Goal: Task Accomplishment & Management: Use online tool/utility

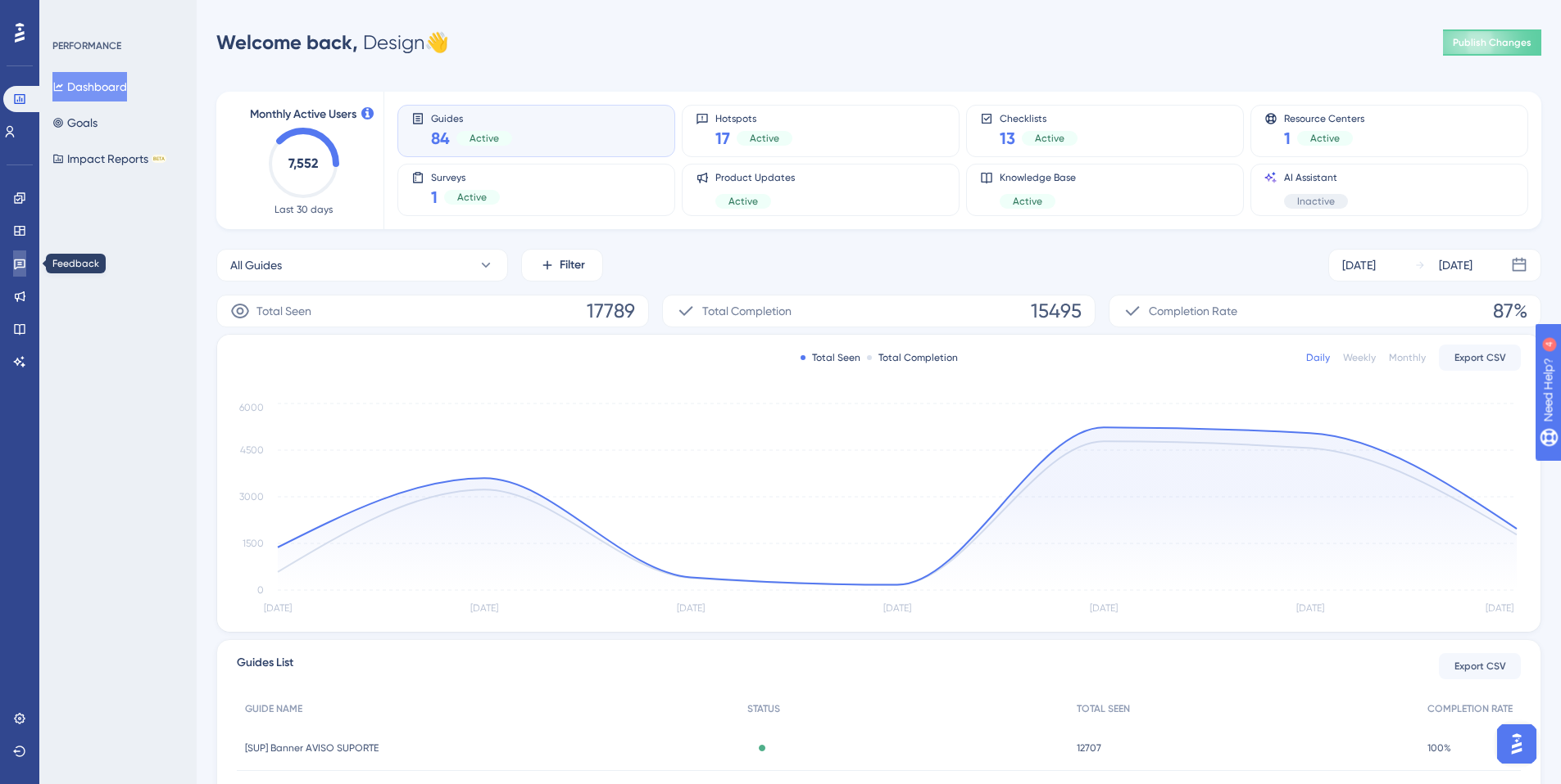
click at [19, 259] on icon at bounding box center [19, 263] width 13 height 13
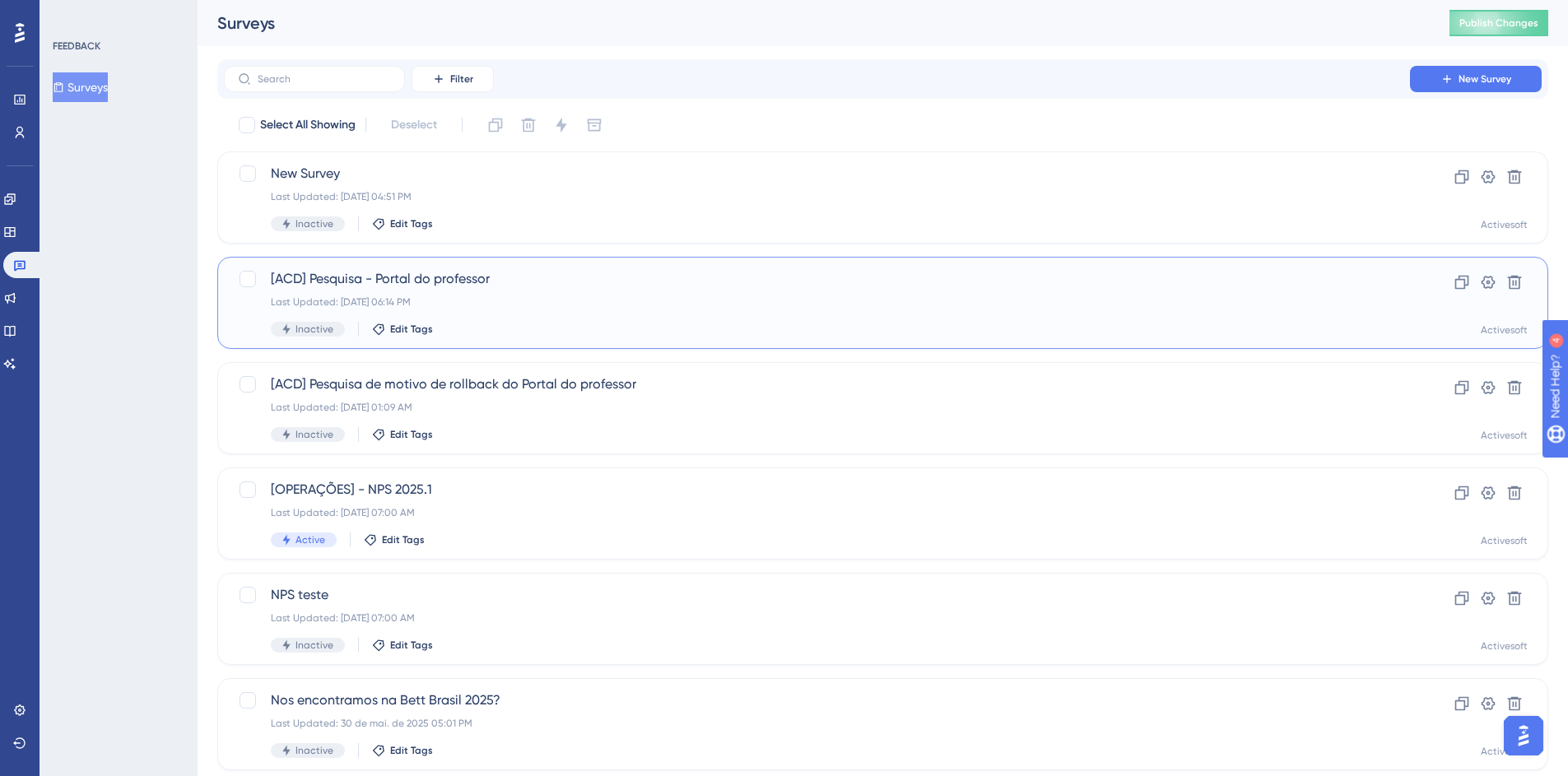
click at [363, 285] on span "[ACD] Pesquisa - Portal do professor" at bounding box center [816, 279] width 1092 height 19
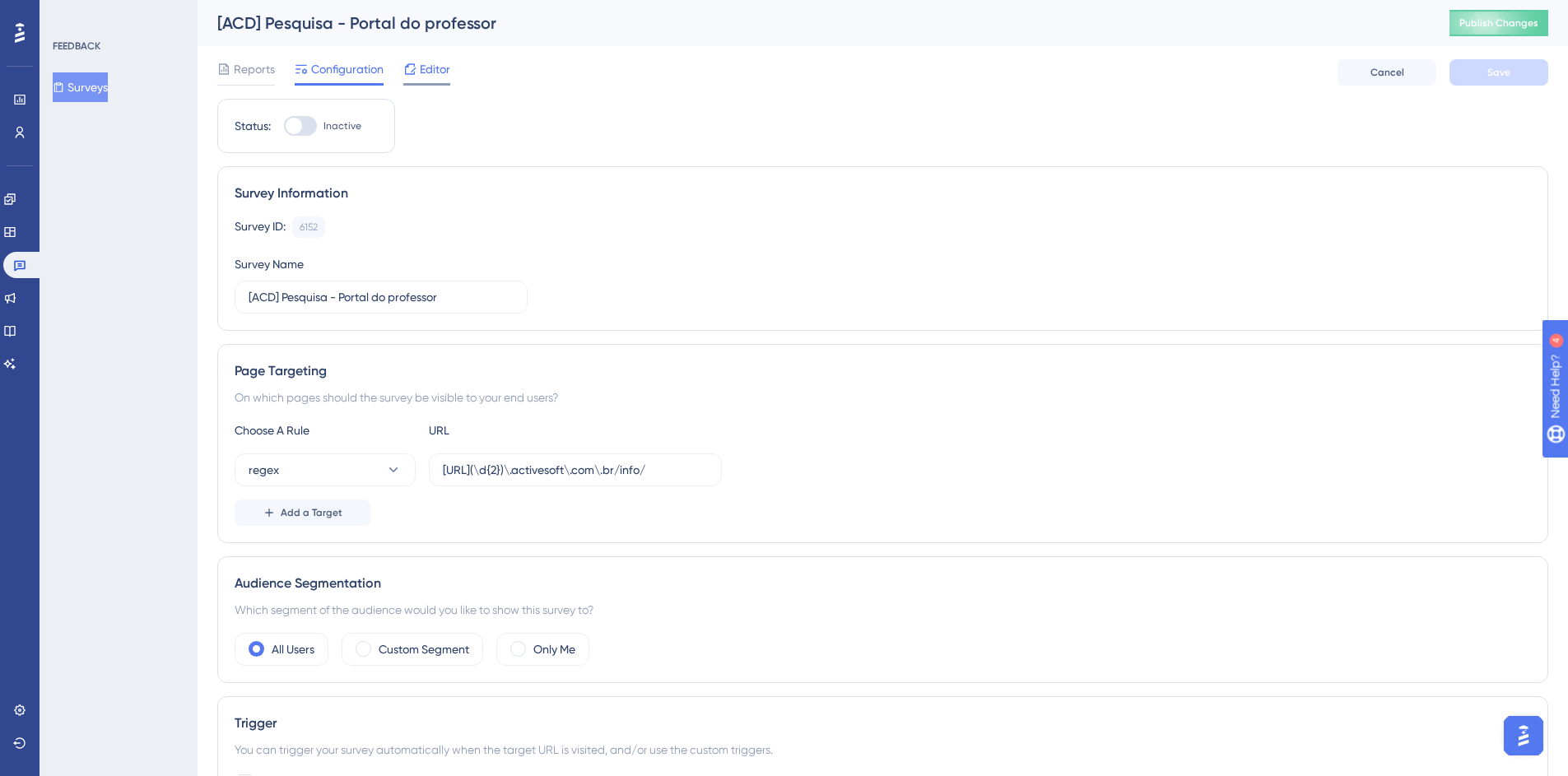
click at [413, 65] on icon at bounding box center [409, 69] width 13 height 13
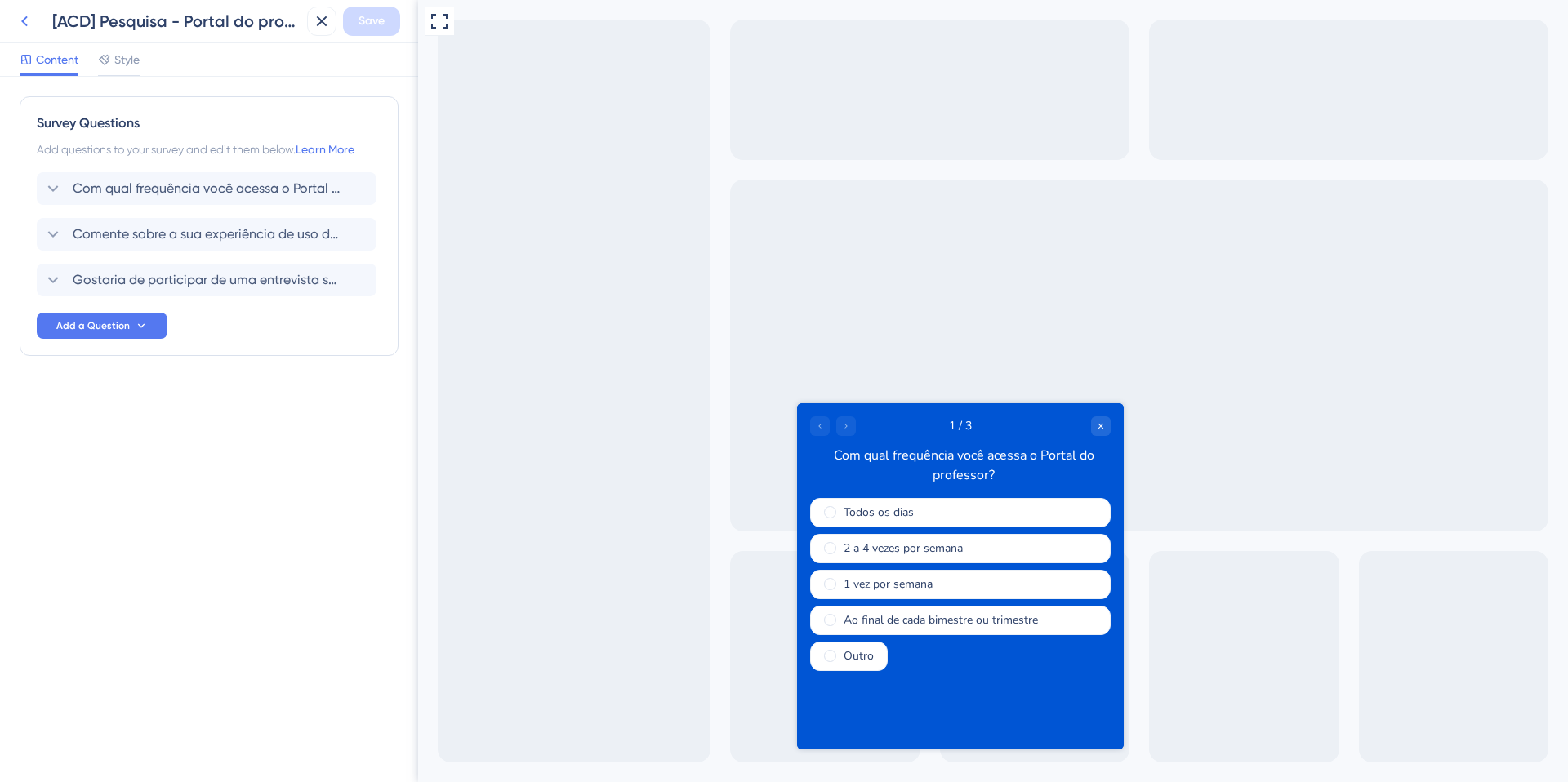
click at [28, 23] on icon at bounding box center [25, 21] width 19 height 19
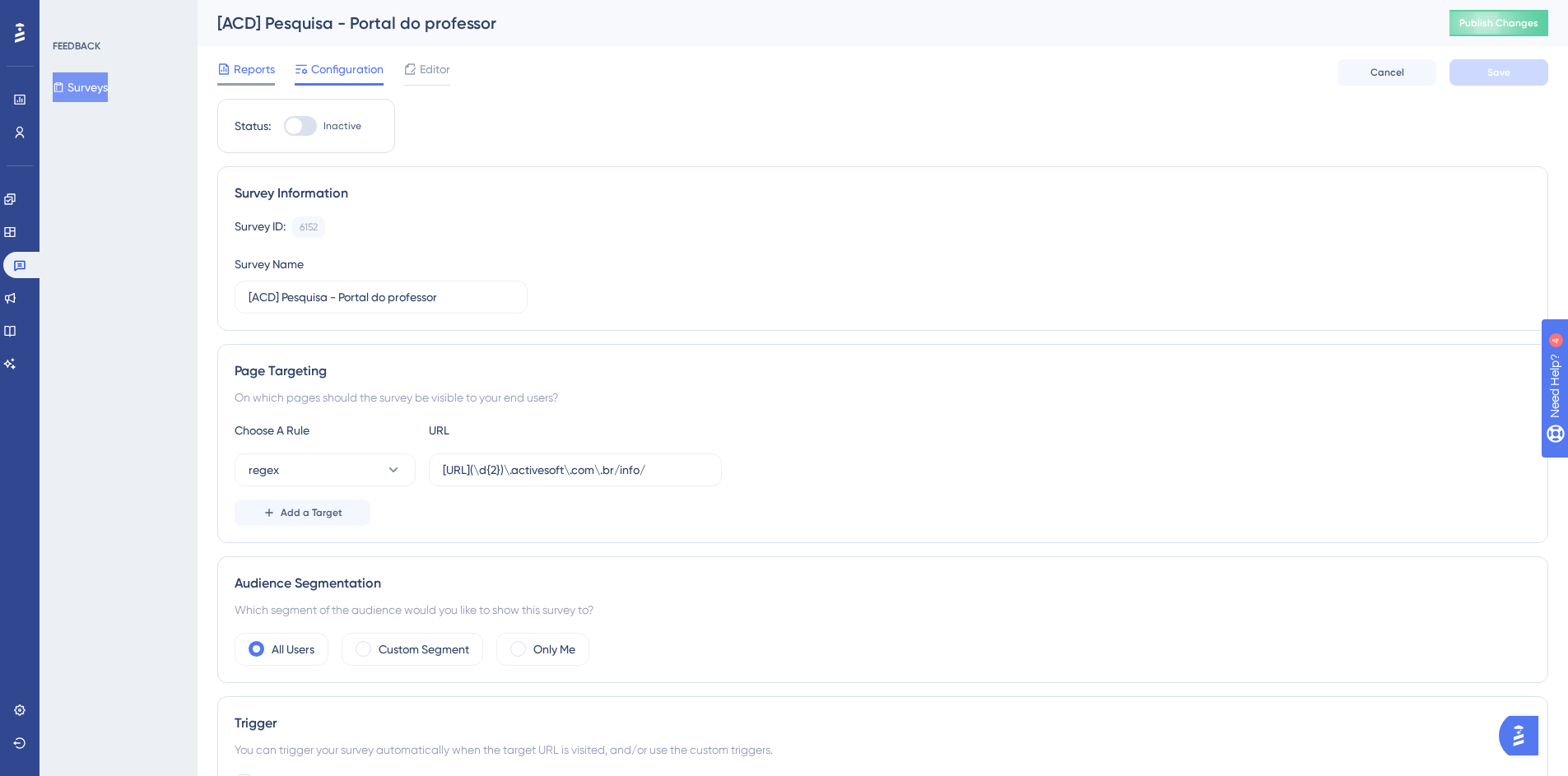
click at [256, 76] on span "Reports" at bounding box center [254, 69] width 42 height 19
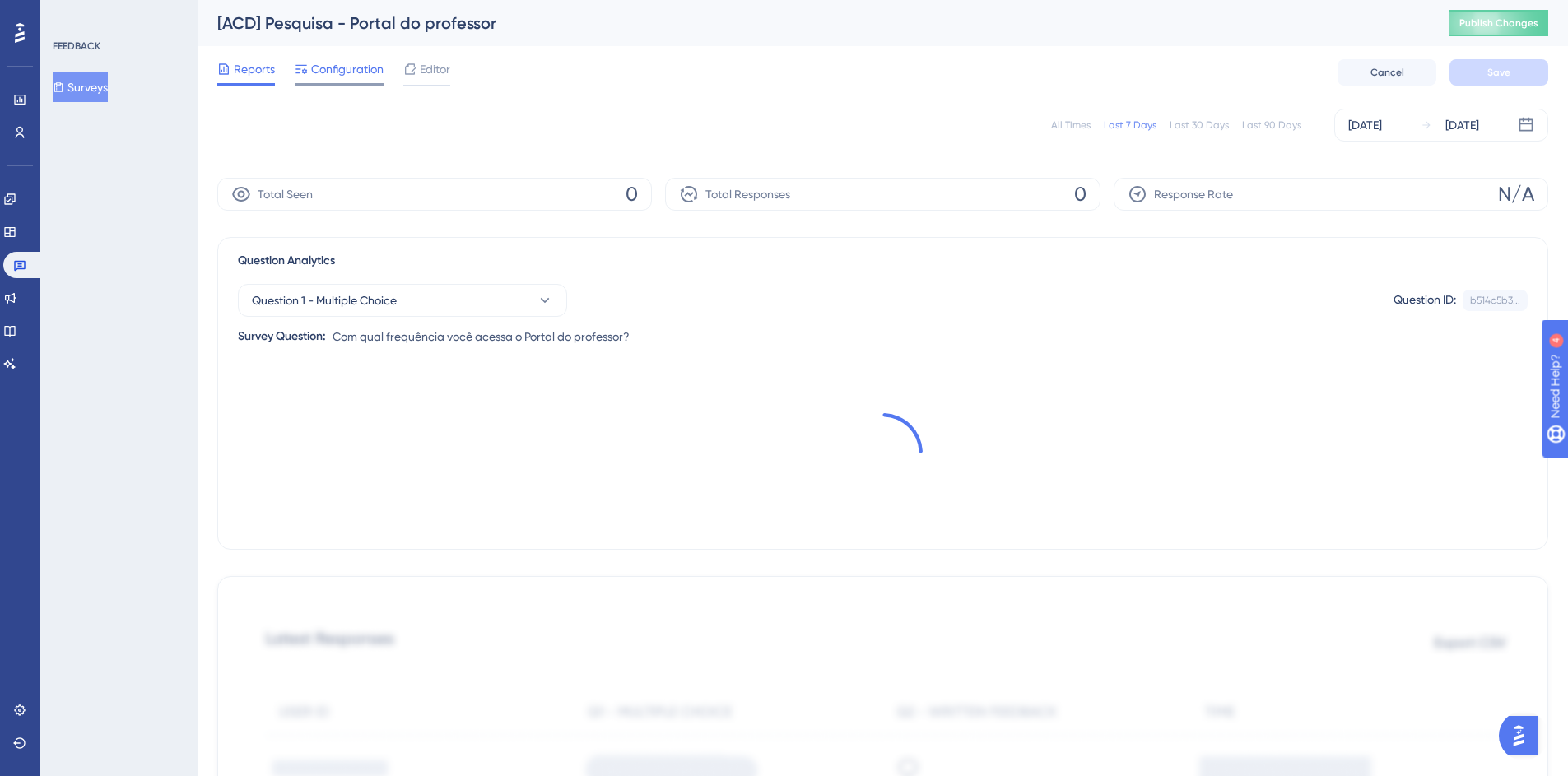
click at [356, 81] on div "Configuration" at bounding box center [339, 73] width 88 height 27
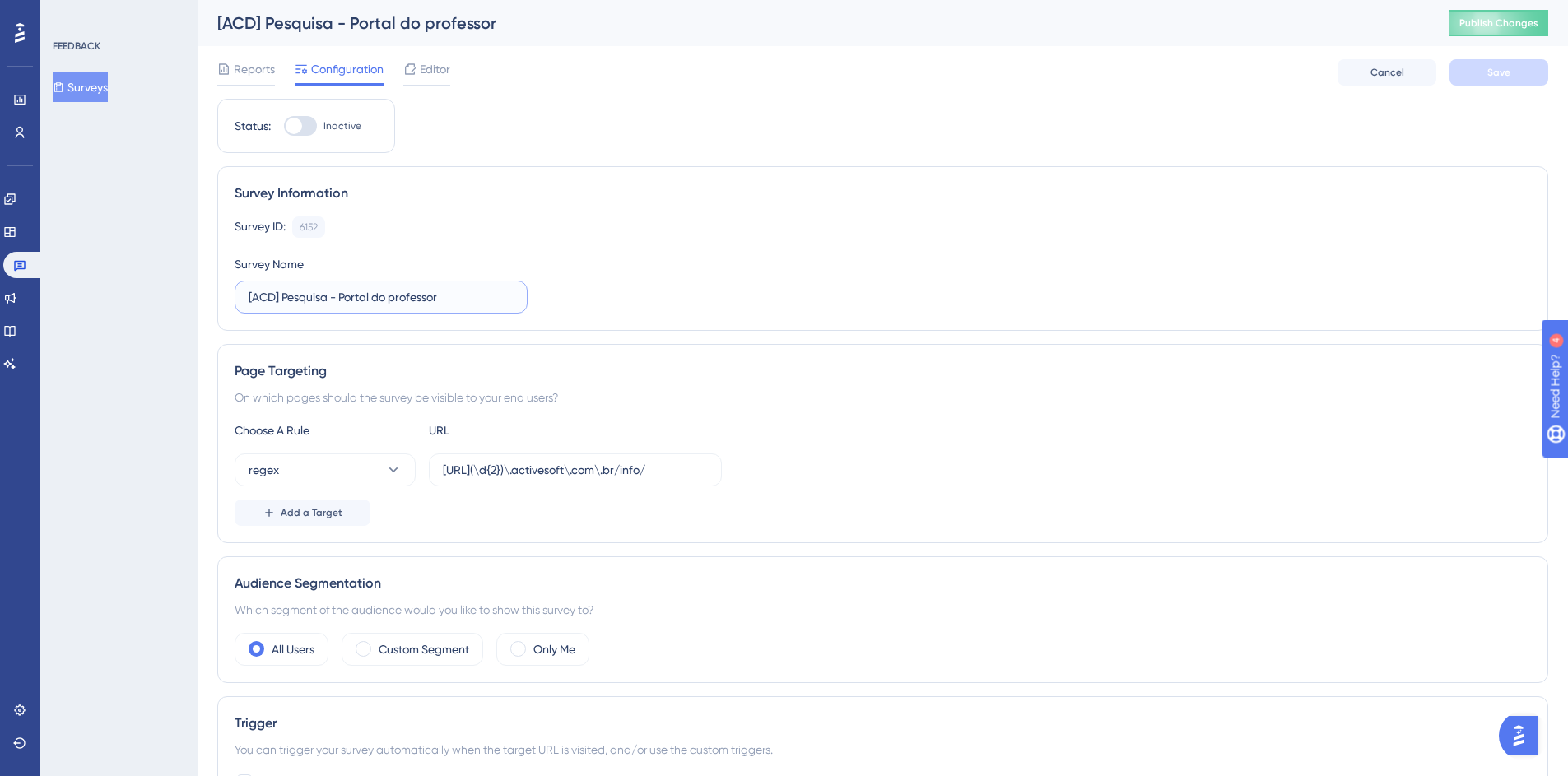
drag, startPoint x: 330, startPoint y: 296, endPoint x: 283, endPoint y: 295, distance: 47.0
click at [283, 295] on input "[ACD] Pesquisa - Portal do professor" at bounding box center [381, 297] width 265 height 18
type input "[ACD] Ação de recrutamento - Portal do professor"
click at [596, 157] on div "Status: Inactive Survey Information Survey ID: 6152 Copy Survey Name [ACD] Ação…" at bounding box center [883, 710] width 1331 height 1222
click at [1184, 73] on span "Save" at bounding box center [1498, 72] width 23 height 13
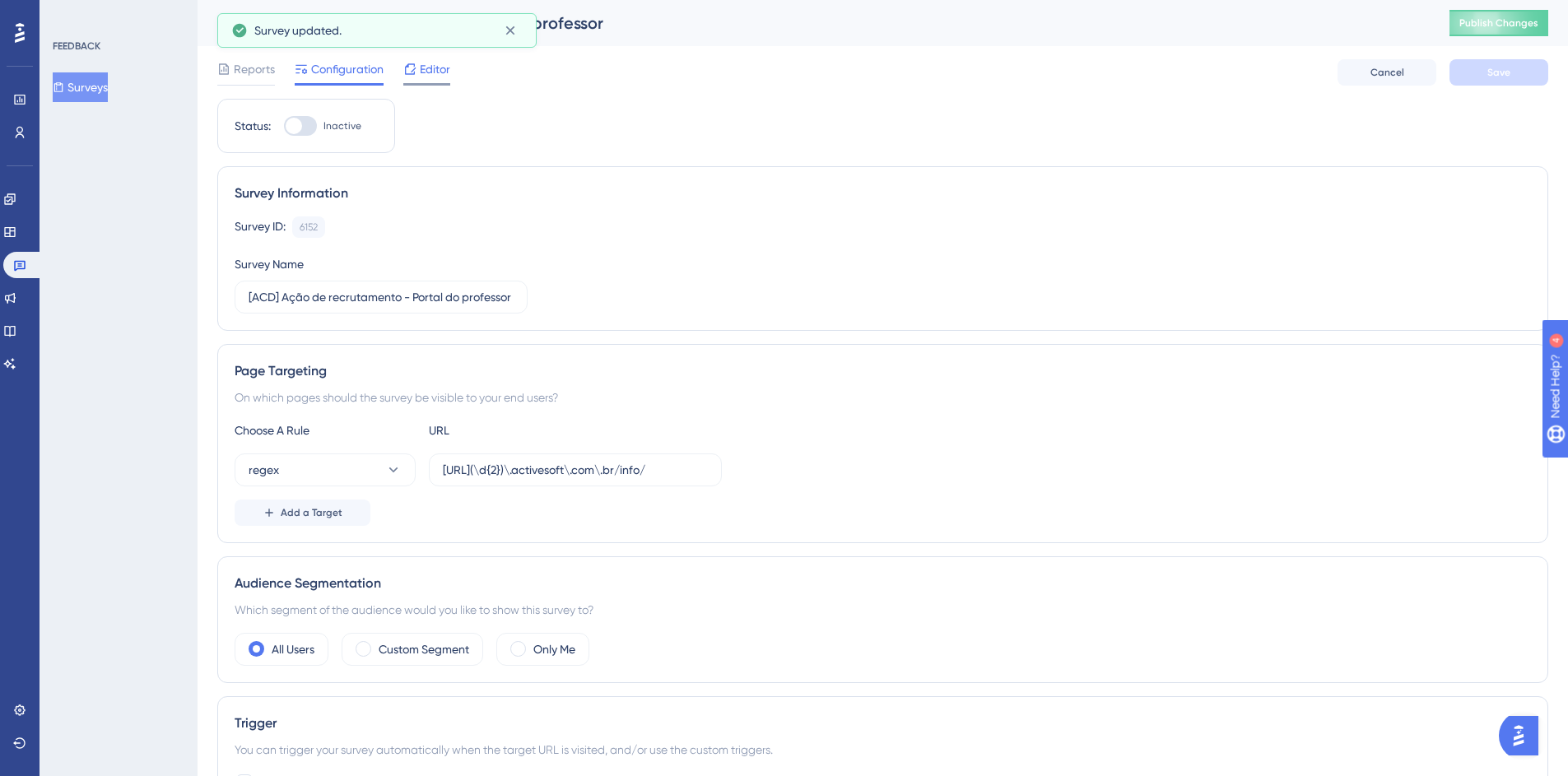
click at [417, 67] on div "Editor" at bounding box center [426, 69] width 47 height 19
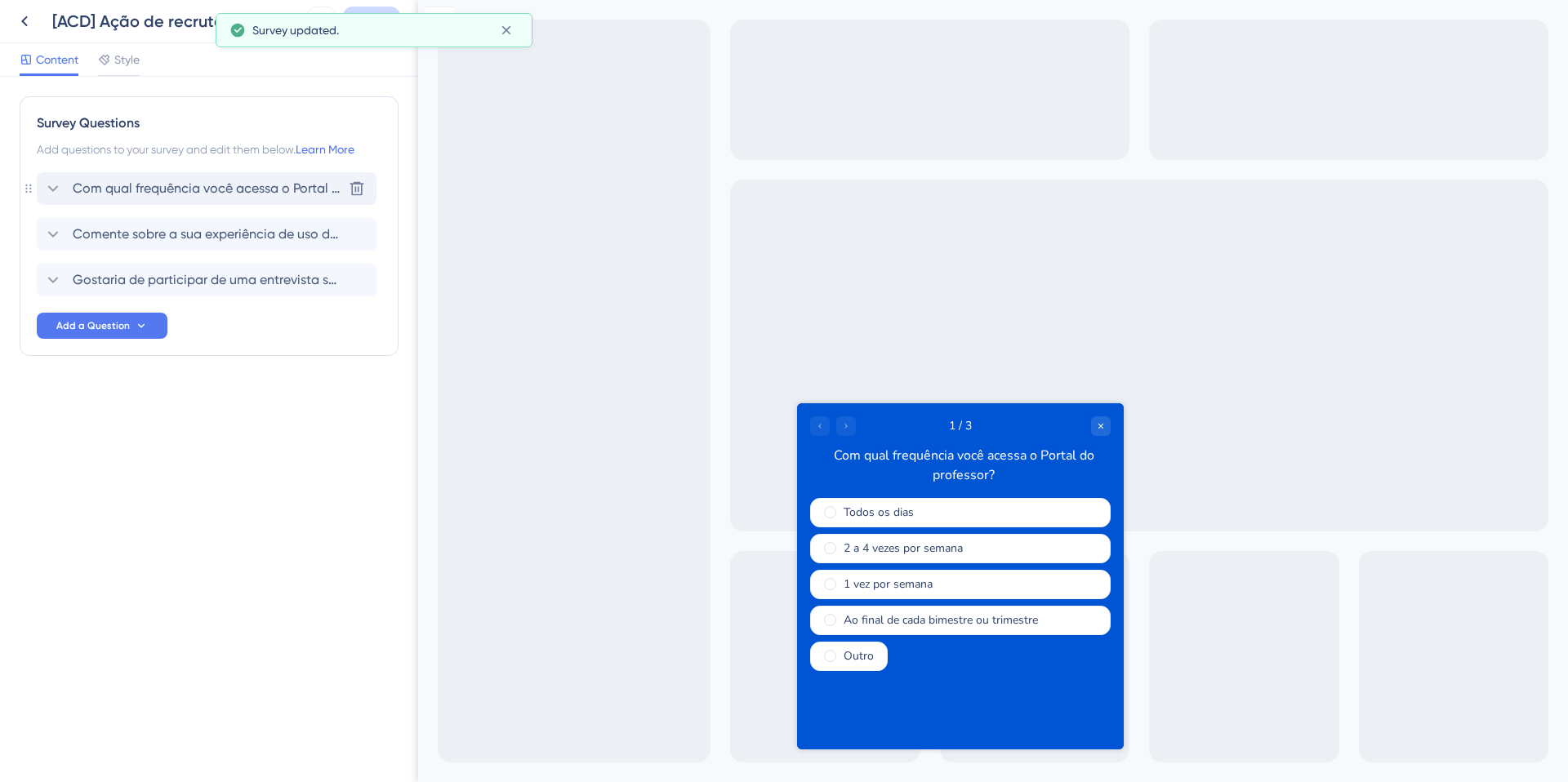
click at [223, 194] on span "Com qual frequência você acessa o Portal do professor?" at bounding box center [207, 189] width 269 height 19
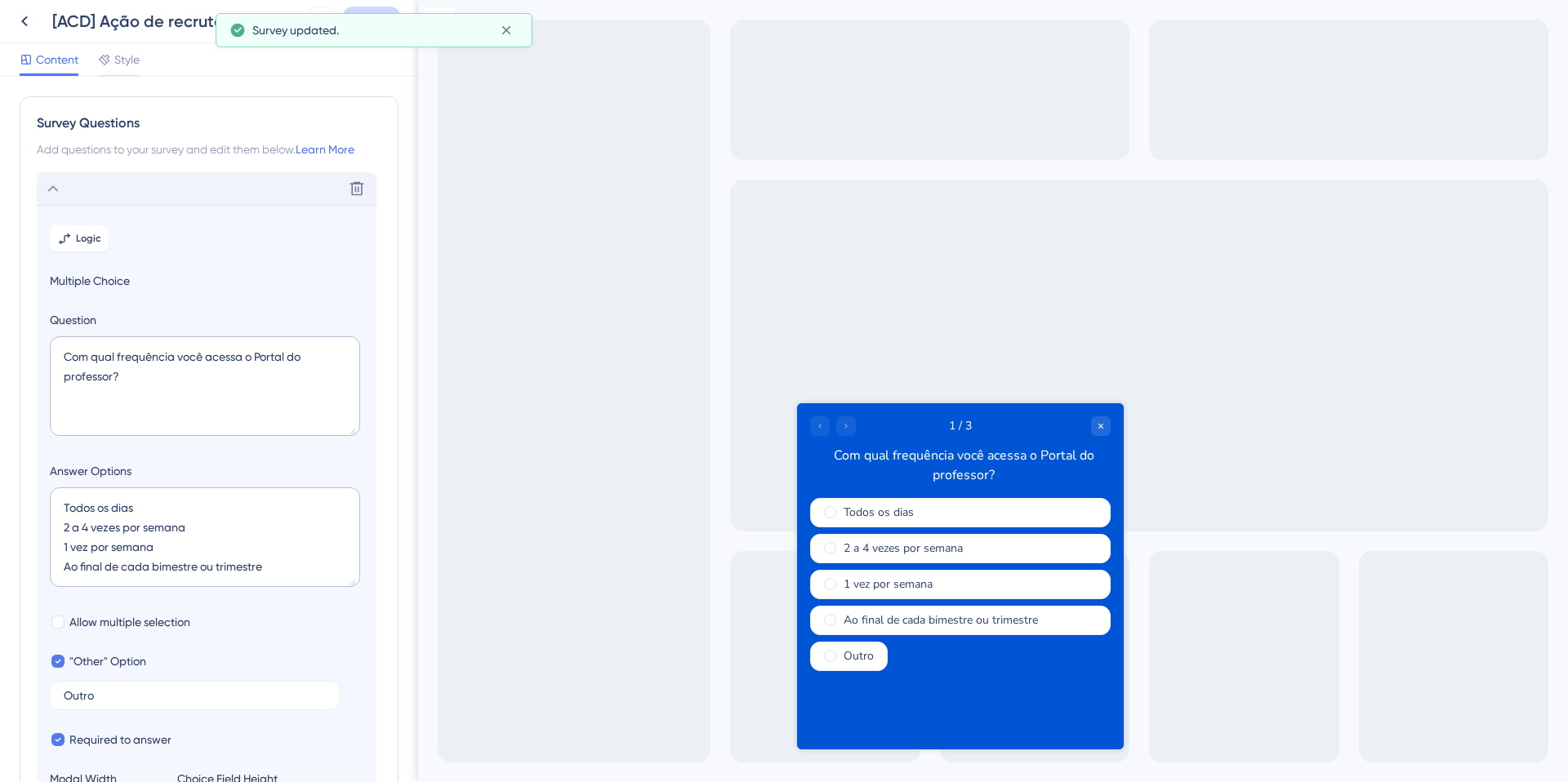
scroll to position [96, 0]
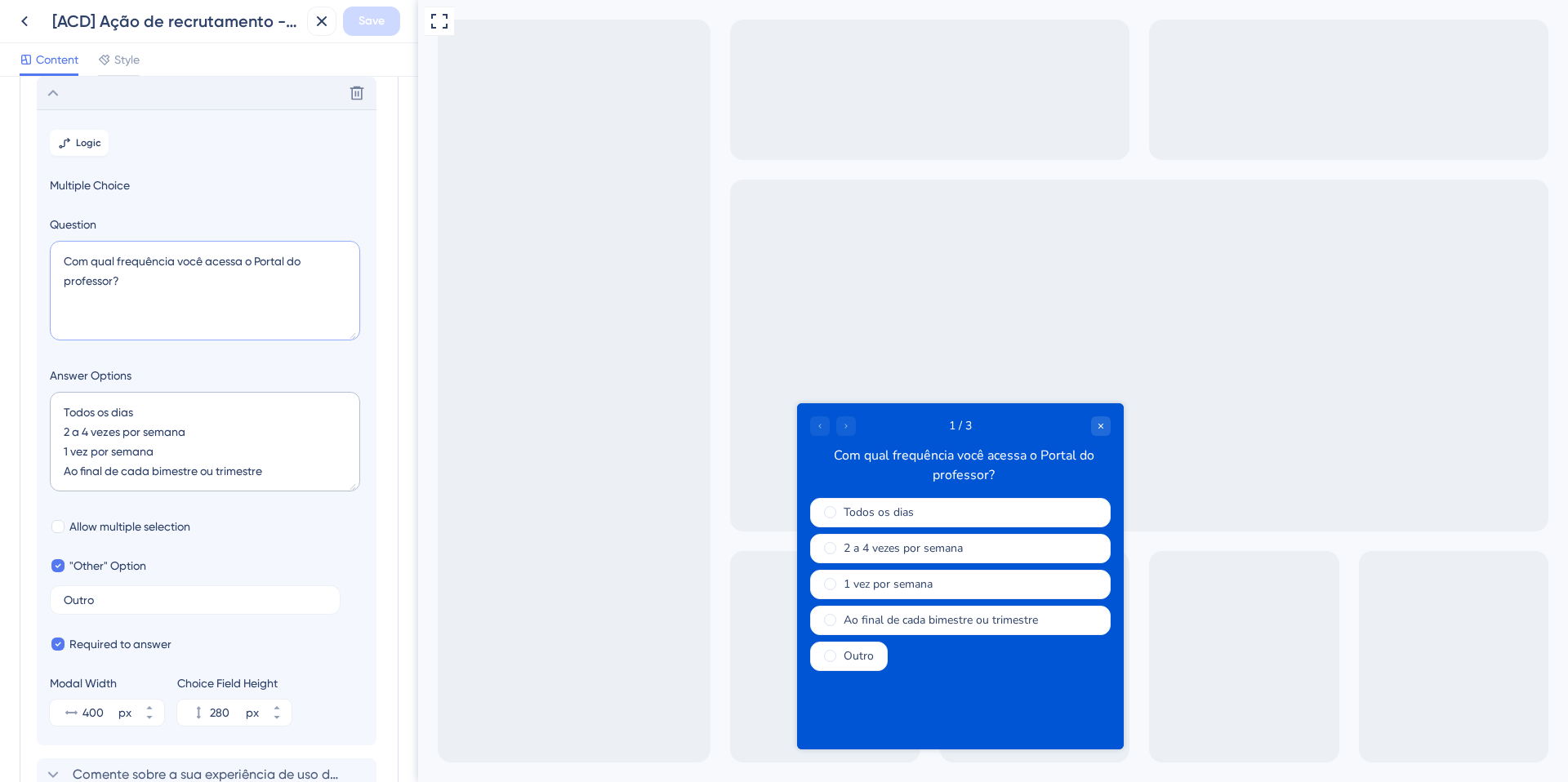
click at [132, 259] on textarea "Com qual frequência você acessa o Portal do professor?" at bounding box center [205, 291] width 311 height 100
click at [104, 409] on textarea "Todos os dias 2 a 4 vezes por semana 1 vez por semana Ao final de cada bimestre…" at bounding box center [205, 442] width 311 height 100
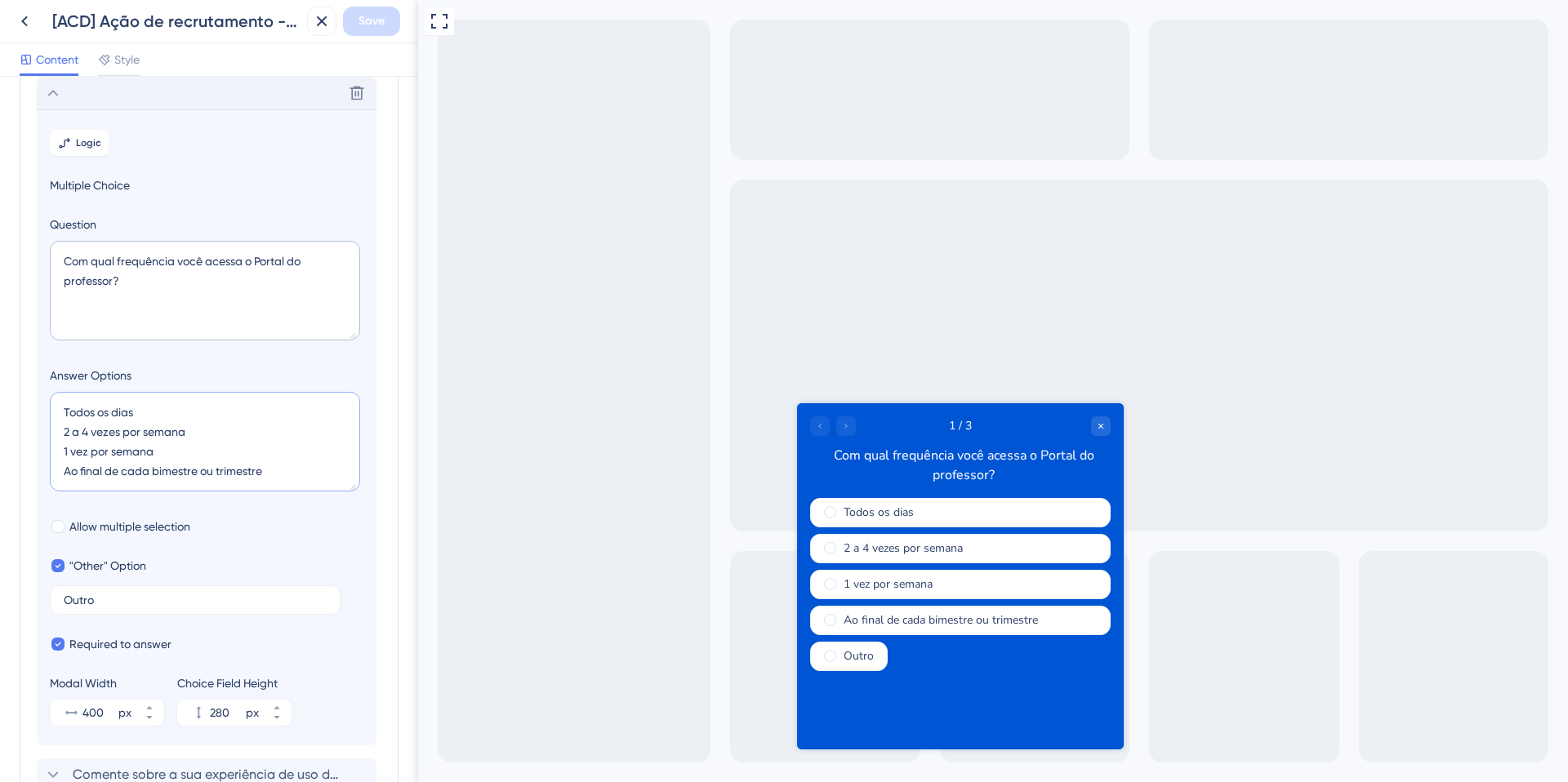
click at [104, 409] on textarea "Todos os dias 2 a 4 vezes por semana 1 vez por semana Ao final de cada bimestre…" at bounding box center [205, 442] width 311 height 100
click at [159, 429] on textarea "Todos os dias 2 a 4 vezes por semana 1 vez por semana Ao final de cada bimestre…" at bounding box center [205, 442] width 311 height 100
click at [124, 455] on textarea "Todos os dias 2 a 4 vezes por semana 1 vez por semana Ao final de cada bimestre…" at bounding box center [205, 442] width 311 height 100
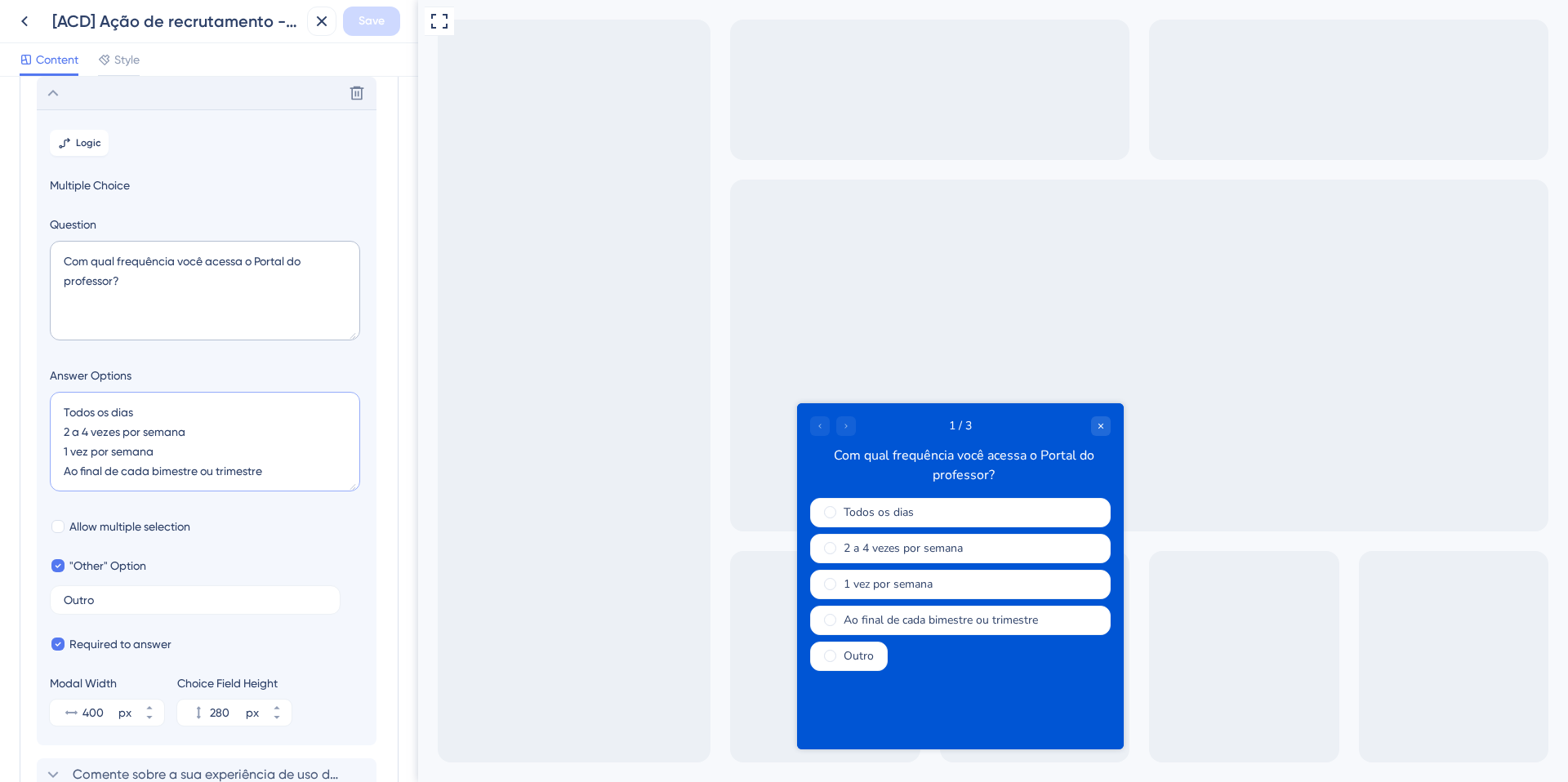
click at [124, 455] on textarea "Todos os dias 2 a 4 vezes por semana 1 vez por semana Ao final de cada bimestre…" at bounding box center [205, 442] width 311 height 100
click at [151, 475] on textarea "Todos os dias 2 a 4 vezes por semana 1 vez por semana Ao final de cada bimestre…" at bounding box center [205, 442] width 311 height 100
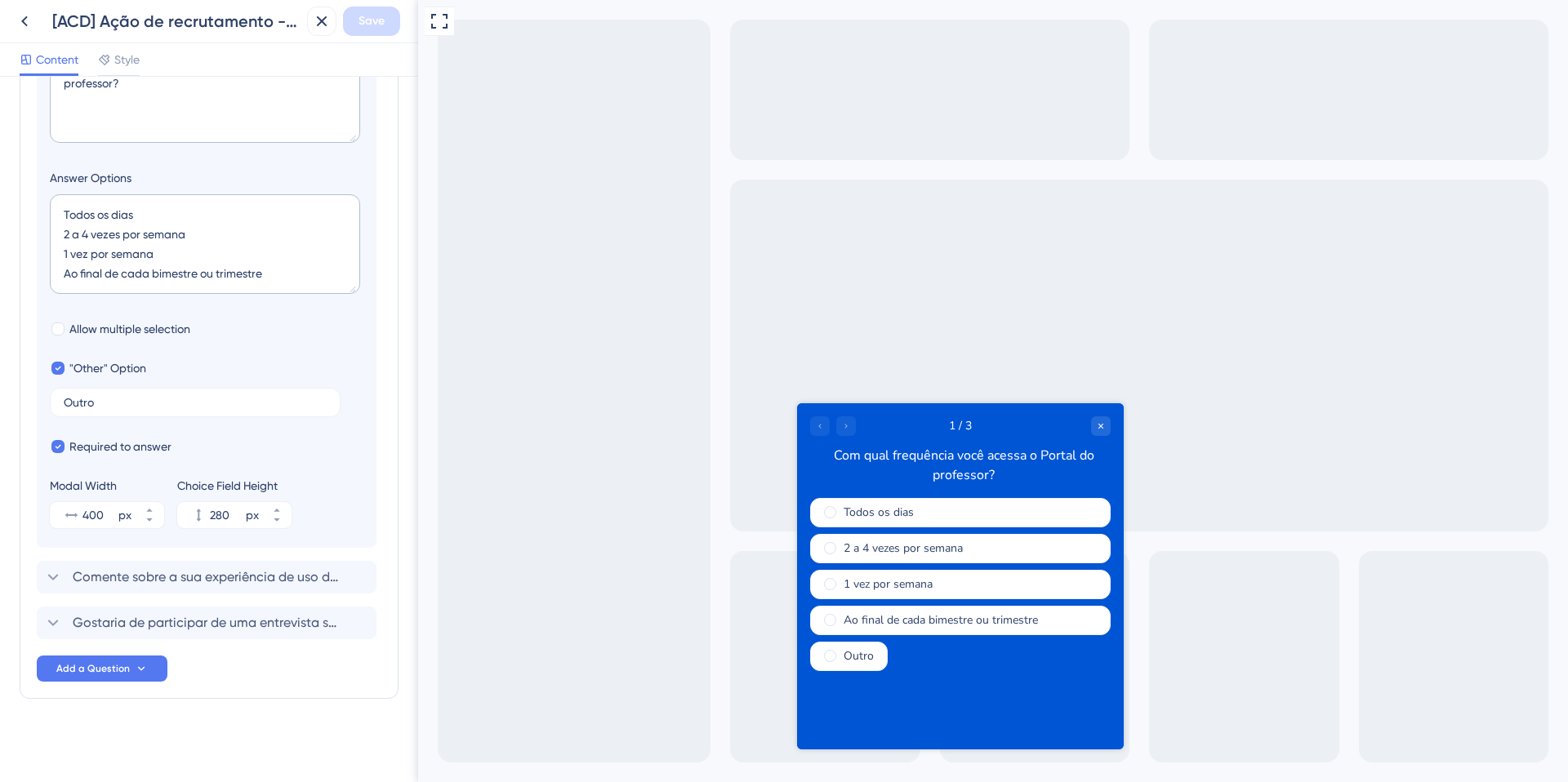
scroll to position [295, 0]
click at [47, 579] on icon at bounding box center [53, 576] width 19 height 19
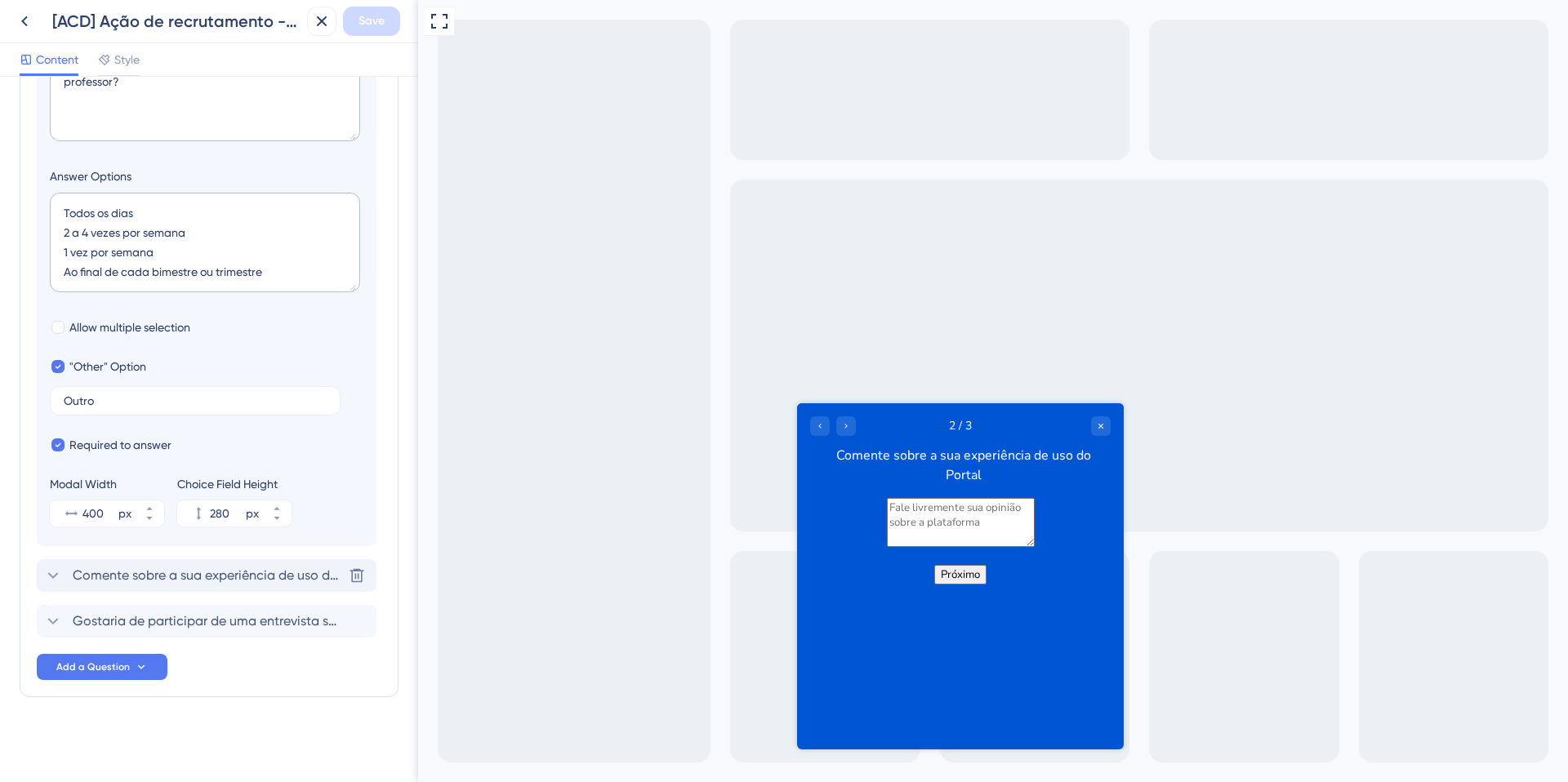
scroll to position [140, 0]
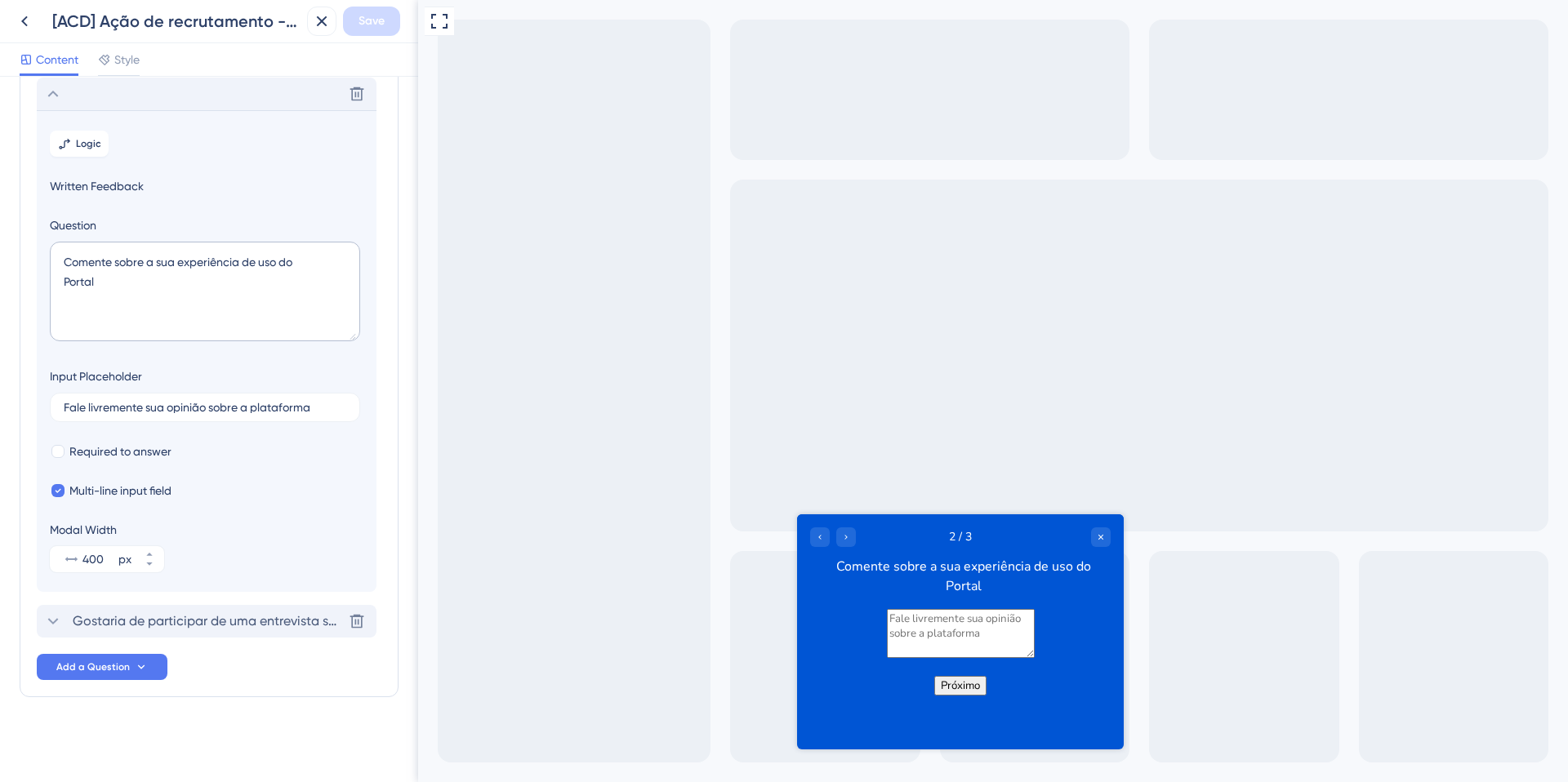
click at [55, 624] on icon at bounding box center [53, 621] width 19 height 19
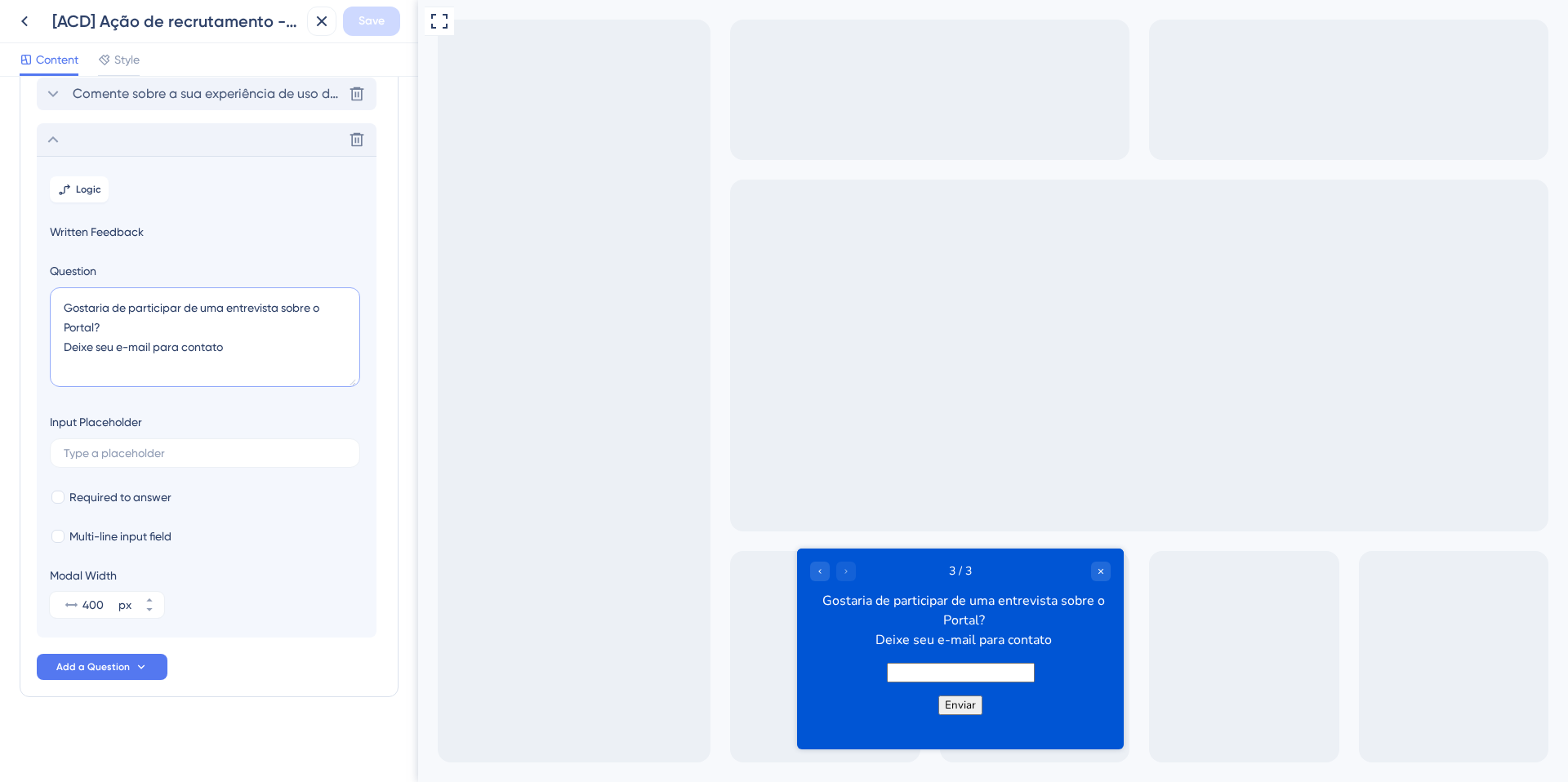
click at [140, 312] on textarea "Gostaria de participar de uma entrevista sobre o Portal? Deixe seu e-mail para …" at bounding box center [205, 338] width 311 height 100
click at [54, 146] on icon at bounding box center [53, 140] width 19 height 19
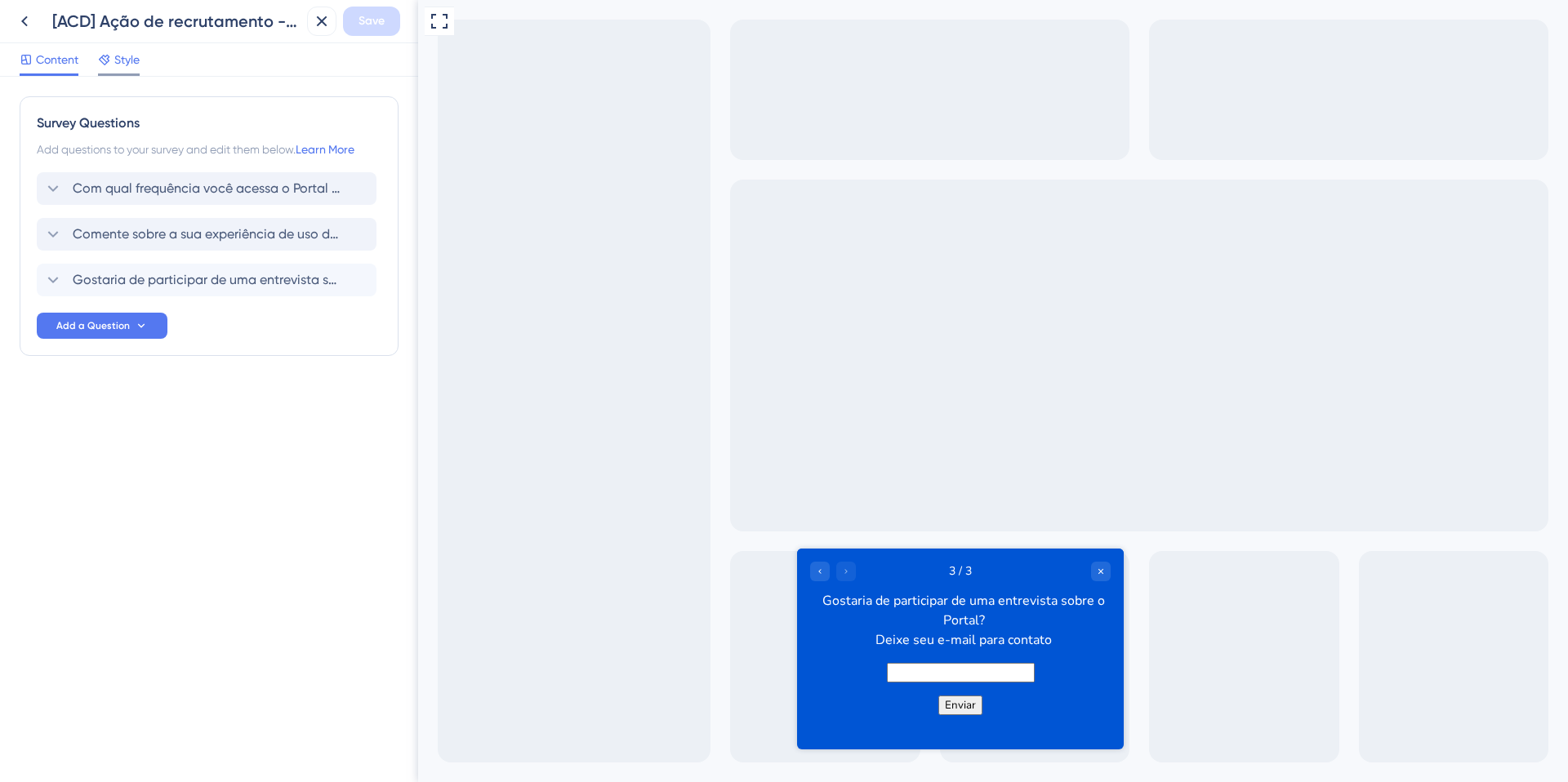
click at [113, 67] on div "Style" at bounding box center [118, 60] width 41 height 19
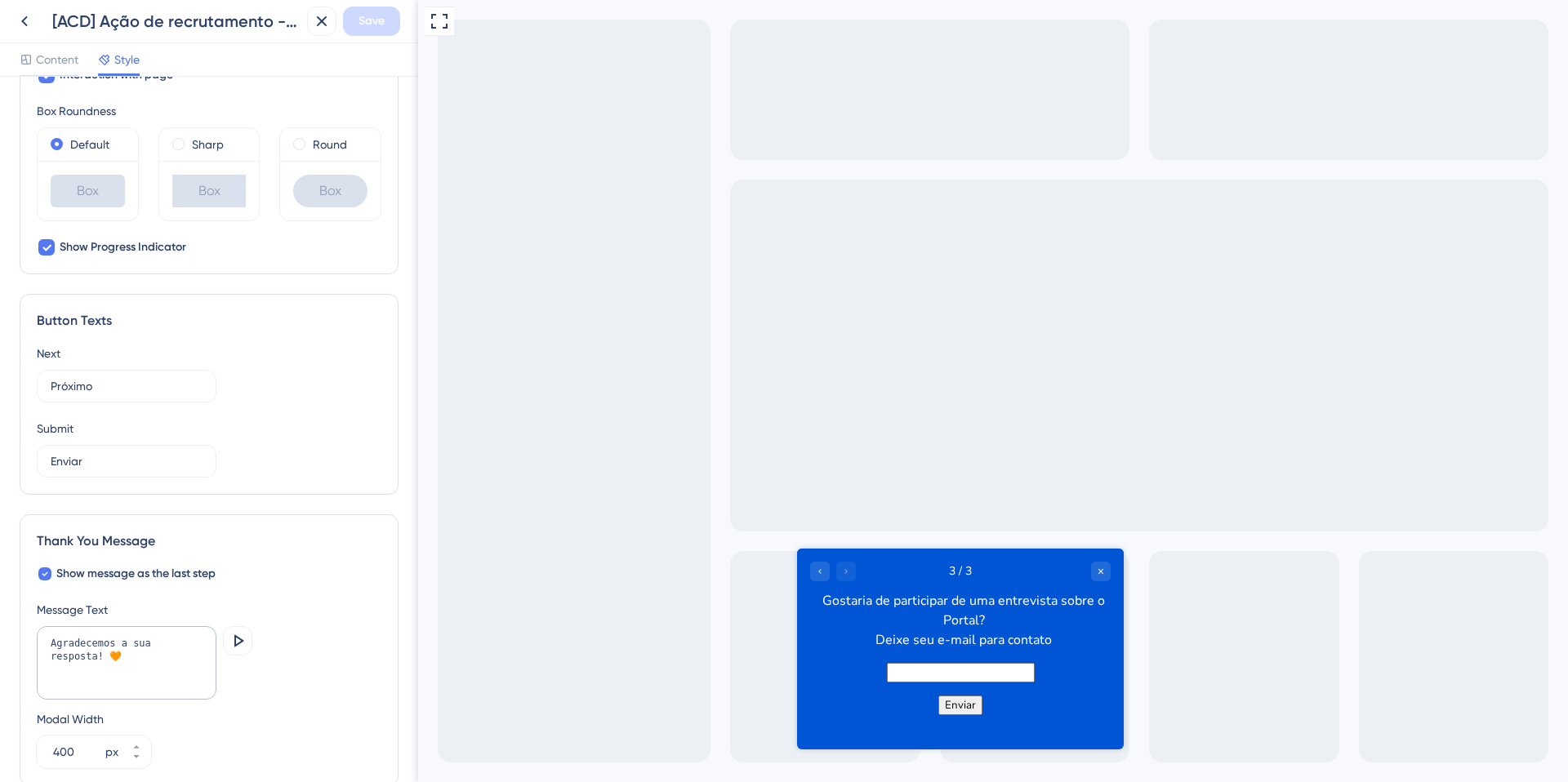
scroll to position [766, 0]
